Goal: Book appointment/travel/reservation

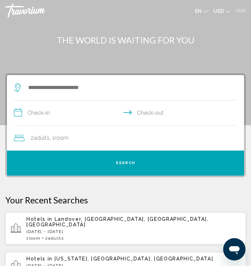
click at [243, 10] on div at bounding box center [244, 10] width 3 height 3
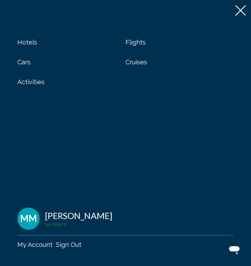
click at [26, 62] on span "Cars" at bounding box center [23, 61] width 13 height 7
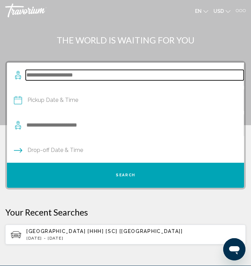
click at [38, 75] on input "Search widget" at bounding box center [135, 75] width 218 height 10
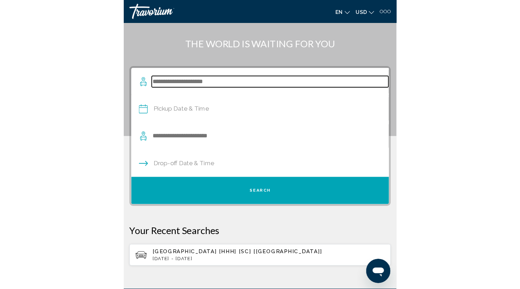
scroll to position [38, 0]
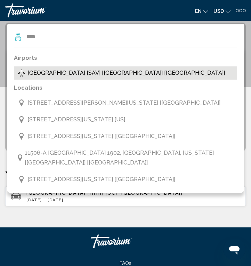
click at [48, 73] on span "[GEOGRAPHIC_DATA] [SAV] [[GEOGRAPHIC_DATA]] [[GEOGRAPHIC_DATA]]" at bounding box center [125, 73] width 197 height 10
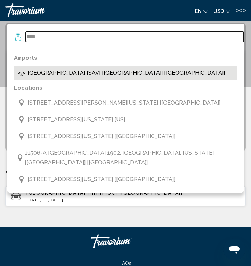
type input "**********"
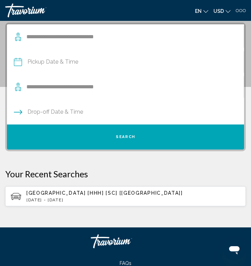
click at [57, 61] on input "Pickup date" at bounding box center [125, 62] width 240 height 27
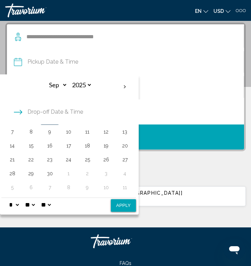
click at [57, 62] on input "Pickup date" at bounding box center [125, 62] width 240 height 27
click at [15, 62] on input "Pickup date" at bounding box center [125, 62] width 240 height 27
click at [191, 118] on div "Drop-off Date & Time" at bounding box center [125, 111] width 237 height 25
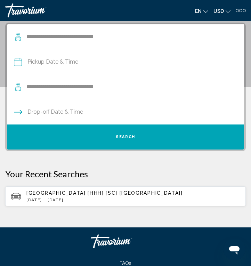
click at [18, 86] on icon "Search widget" at bounding box center [18, 87] width 8 height 8
click at [18, 87] on icon "Search widget" at bounding box center [18, 87] width 8 height 8
